Goal: Information Seeking & Learning: Learn about a topic

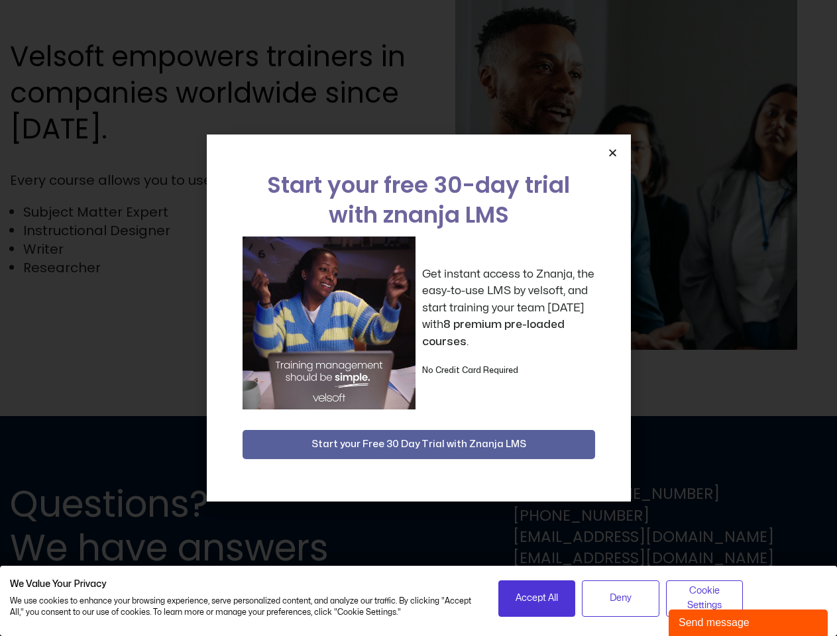
click at [418, 318] on div "Get instant access to Znanja, the easy-to-use LMS by velsoft, and start trainin…" at bounding box center [419, 323] width 353 height 173
click at [612, 152] on icon "Close" at bounding box center [613, 153] width 10 height 10
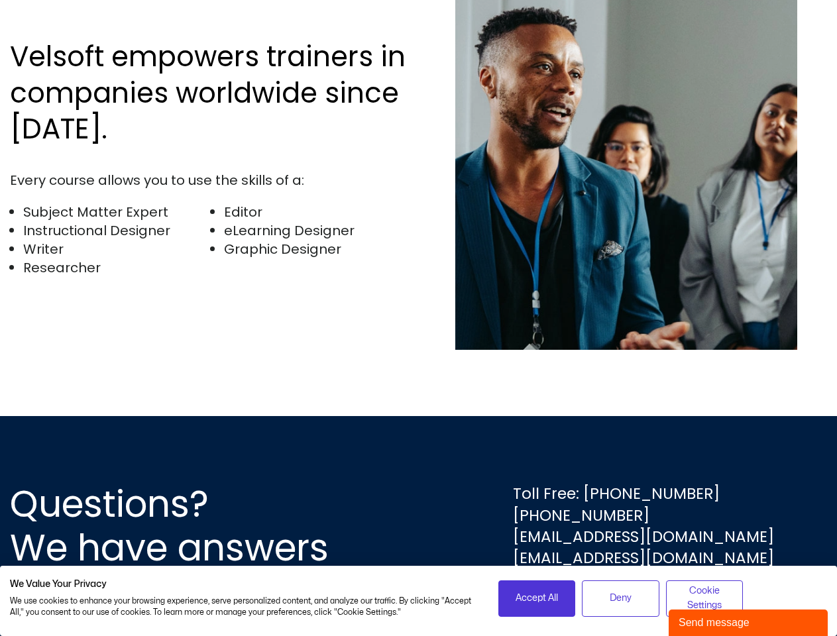
click at [419, 445] on div "Questions? We have answers Toll Free: [PHONE_NUMBER] [PHONE_NUMBER] [EMAIL_ADDR…" at bounding box center [418, 526] width 837 height 220
click at [537, 598] on span "Accept All" at bounding box center [537, 598] width 42 height 15
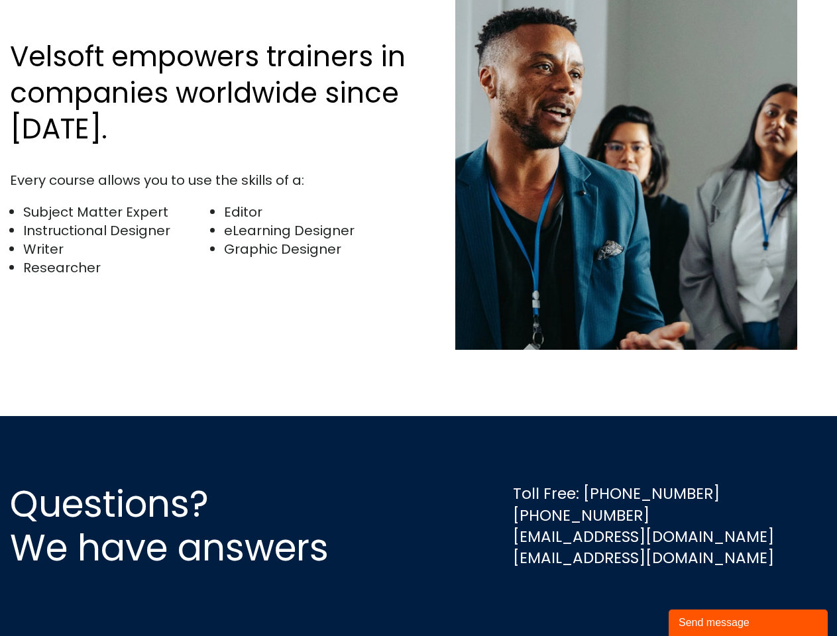
click at [620, 598] on div "Questions? We have answers Toll Free: [PHONE_NUMBER] [PHONE_NUMBER] [EMAIL_ADDR…" at bounding box center [418, 526] width 837 height 220
click at [704, 598] on div "Questions? We have answers Toll Free: [PHONE_NUMBER] [PHONE_NUMBER] [EMAIL_ADDR…" at bounding box center [418, 526] width 837 height 220
click at [748, 623] on div "Send message" at bounding box center [748, 623] width 139 height 16
